Goal: Task Accomplishment & Management: Manage account settings

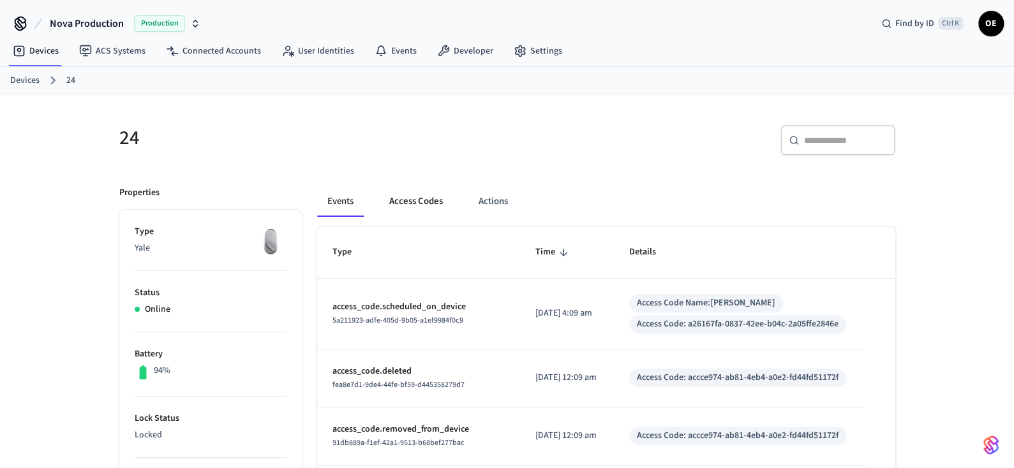
click at [411, 207] on button "Access Codes" at bounding box center [416, 201] width 74 height 31
